Goal: Task Accomplishment & Management: Use online tool/utility

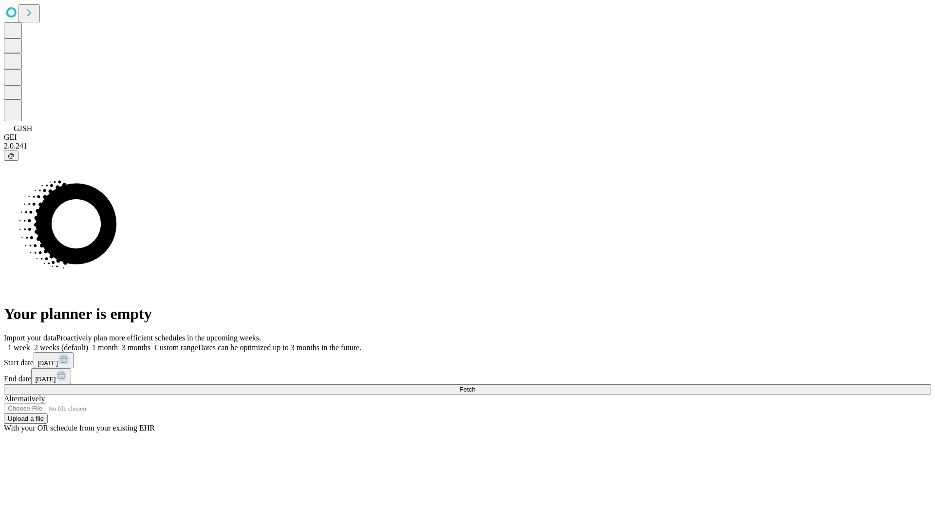
click at [30, 343] on label "1 week" at bounding box center [17, 347] width 26 height 8
click at [475, 386] on span "Fetch" at bounding box center [467, 389] width 16 height 7
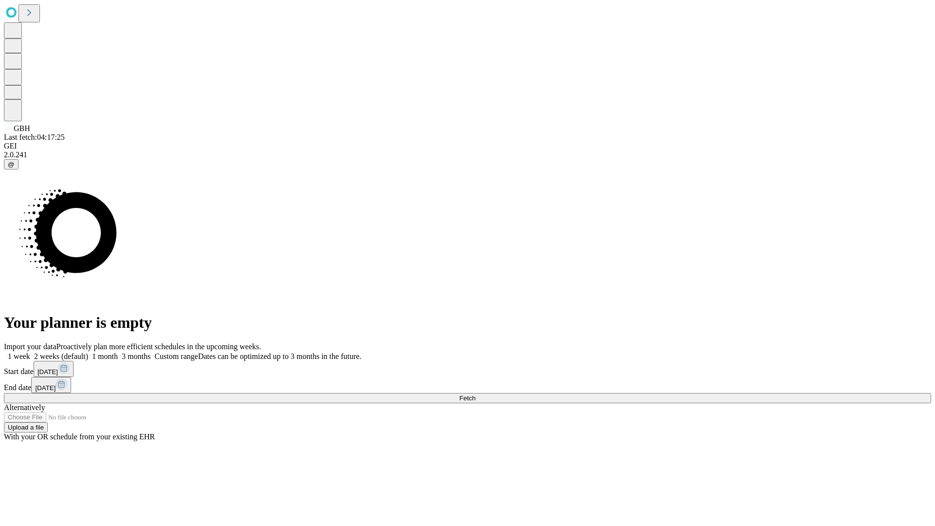
click at [30, 352] on label "1 week" at bounding box center [17, 356] width 26 height 8
click at [475, 395] on span "Fetch" at bounding box center [467, 398] width 16 height 7
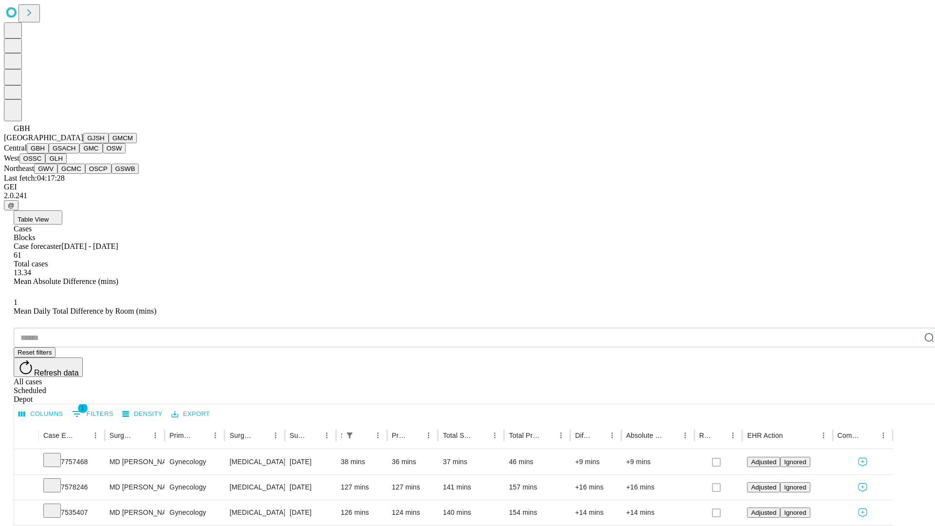
click at [76, 153] on button "GSACH" at bounding box center [64, 148] width 31 height 10
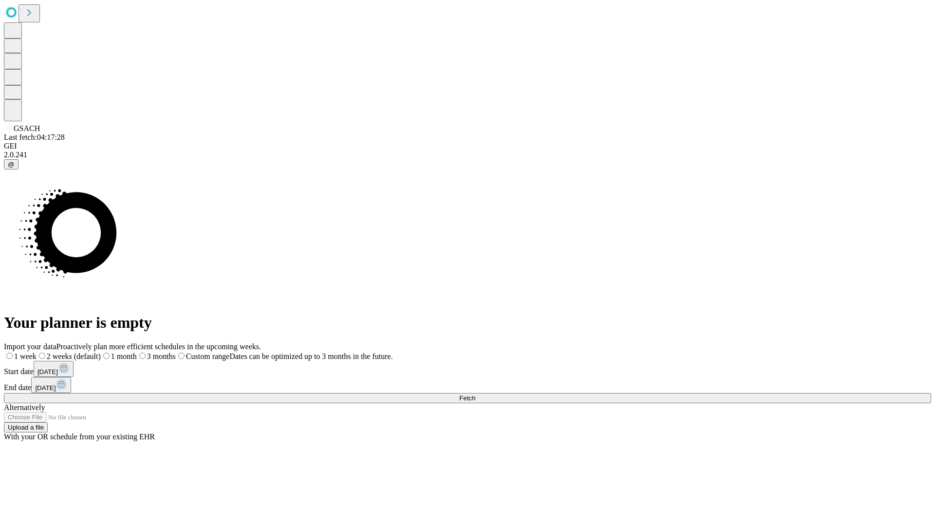
click at [37, 352] on label "1 week" at bounding box center [20, 356] width 33 height 8
click at [475, 395] on span "Fetch" at bounding box center [467, 398] width 16 height 7
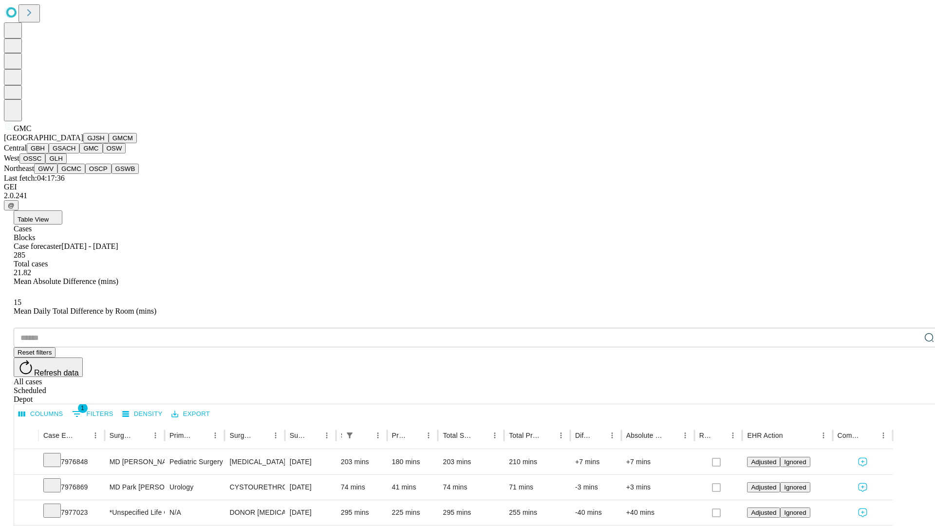
click at [103, 153] on button "OSW" at bounding box center [114, 148] width 23 height 10
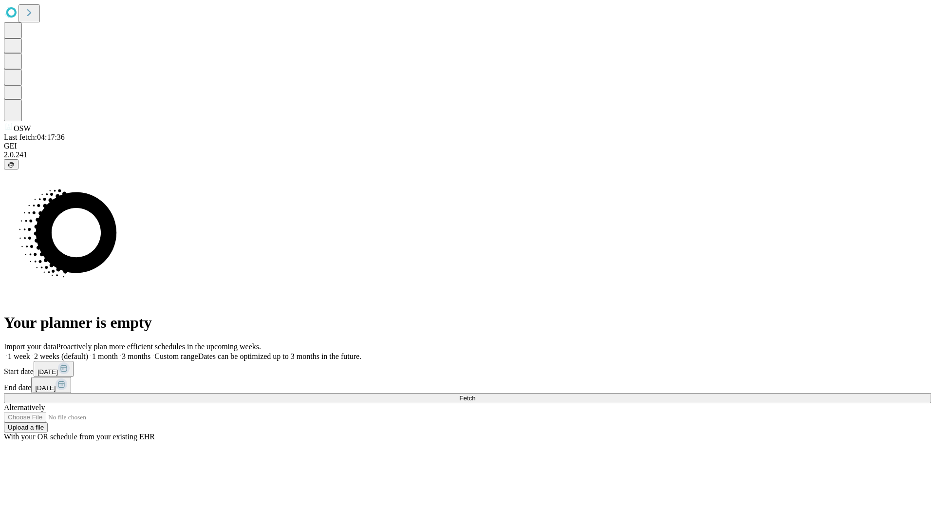
click at [30, 352] on label "1 week" at bounding box center [17, 356] width 26 height 8
click at [475, 395] on span "Fetch" at bounding box center [467, 398] width 16 height 7
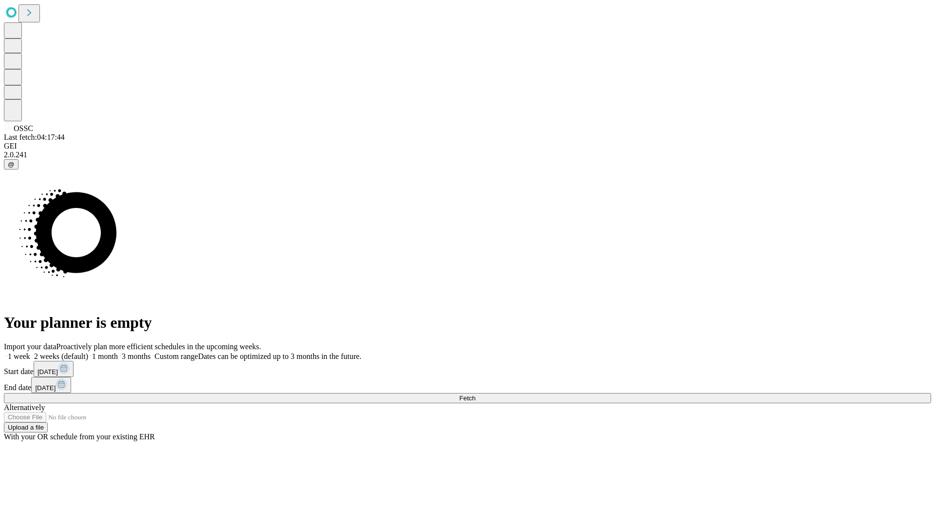
click at [30, 352] on label "1 week" at bounding box center [17, 356] width 26 height 8
click at [475, 395] on span "Fetch" at bounding box center [467, 398] width 16 height 7
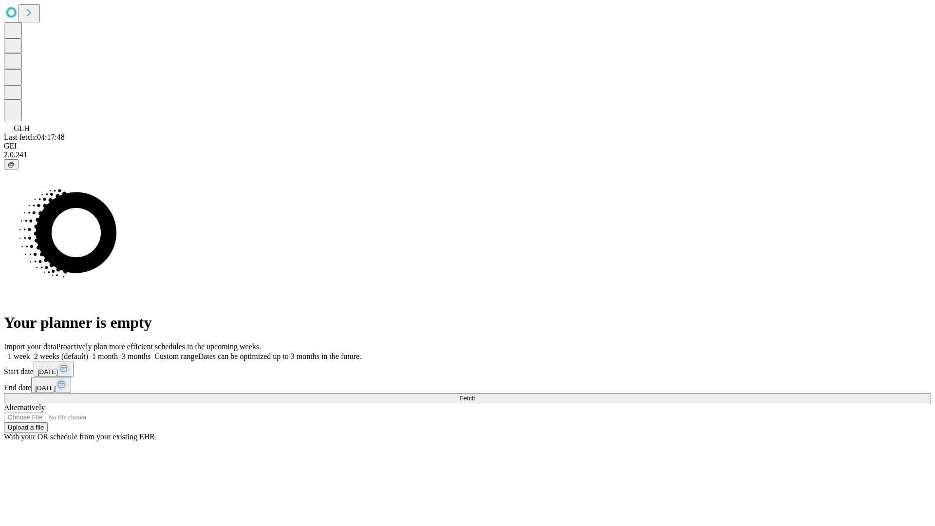
click at [30, 352] on label "1 week" at bounding box center [17, 356] width 26 height 8
click at [475, 395] on span "Fetch" at bounding box center [467, 398] width 16 height 7
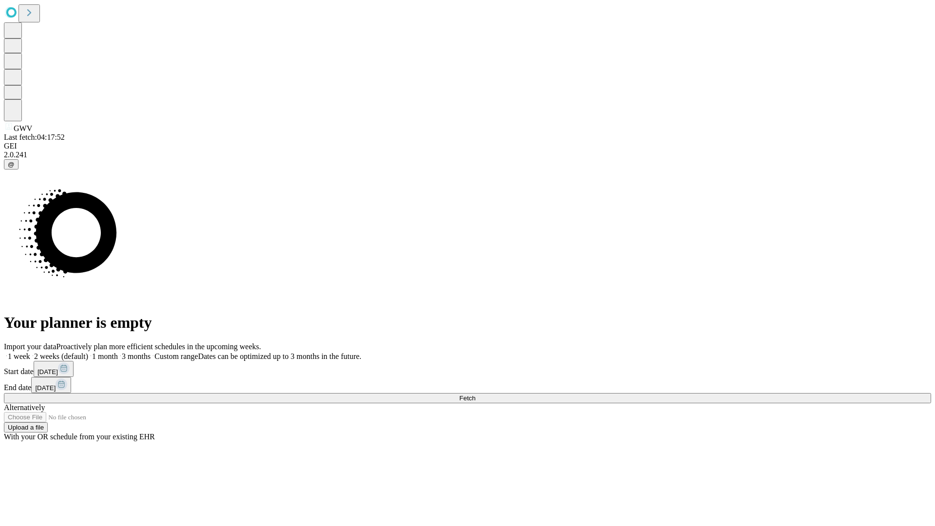
click at [30, 352] on label "1 week" at bounding box center [17, 356] width 26 height 8
click at [475, 395] on span "Fetch" at bounding box center [467, 398] width 16 height 7
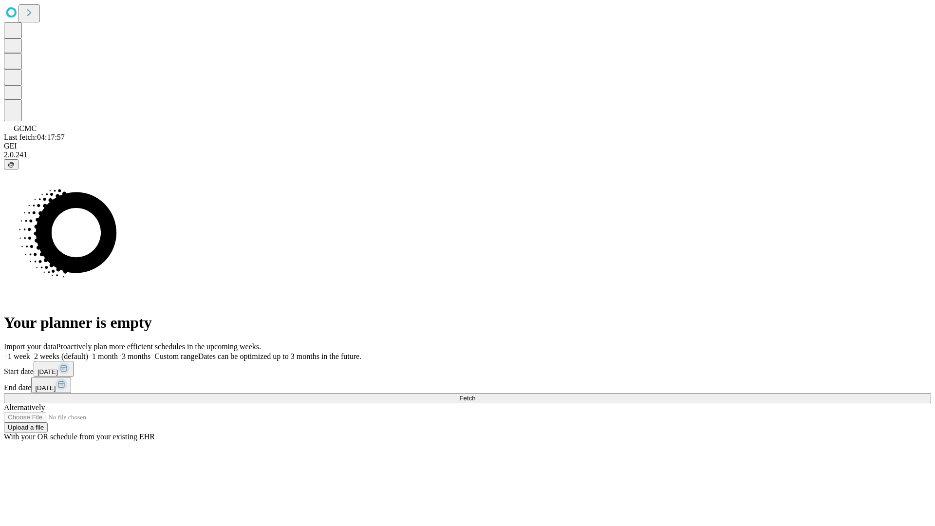
click at [30, 352] on label "1 week" at bounding box center [17, 356] width 26 height 8
click at [475, 395] on span "Fetch" at bounding box center [467, 398] width 16 height 7
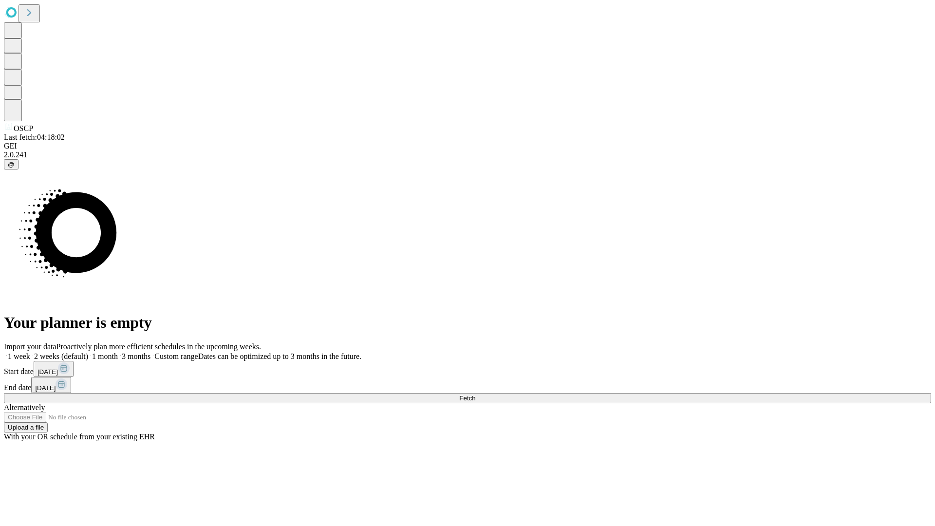
click at [30, 352] on label "1 week" at bounding box center [17, 356] width 26 height 8
click at [475, 395] on span "Fetch" at bounding box center [467, 398] width 16 height 7
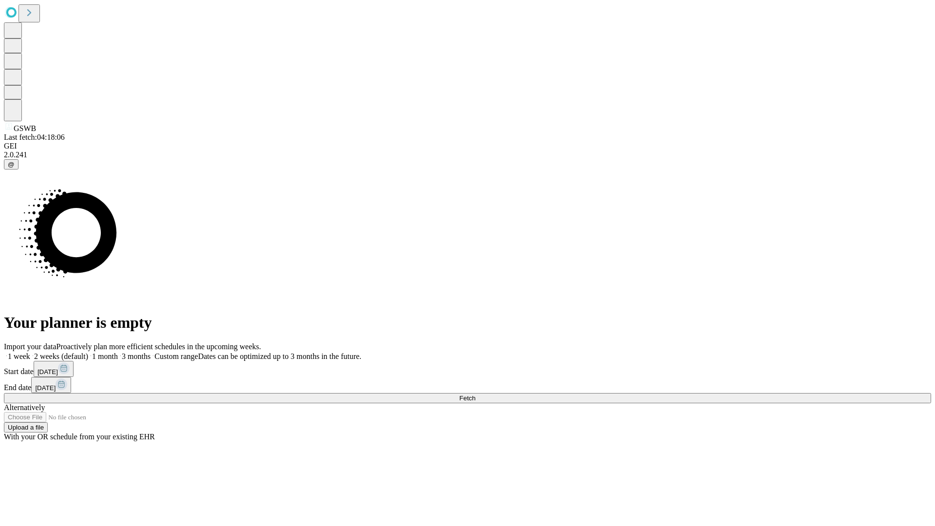
click at [30, 352] on label "1 week" at bounding box center [17, 356] width 26 height 8
click at [475, 395] on span "Fetch" at bounding box center [467, 398] width 16 height 7
